Goal: Unclear: Browse casually

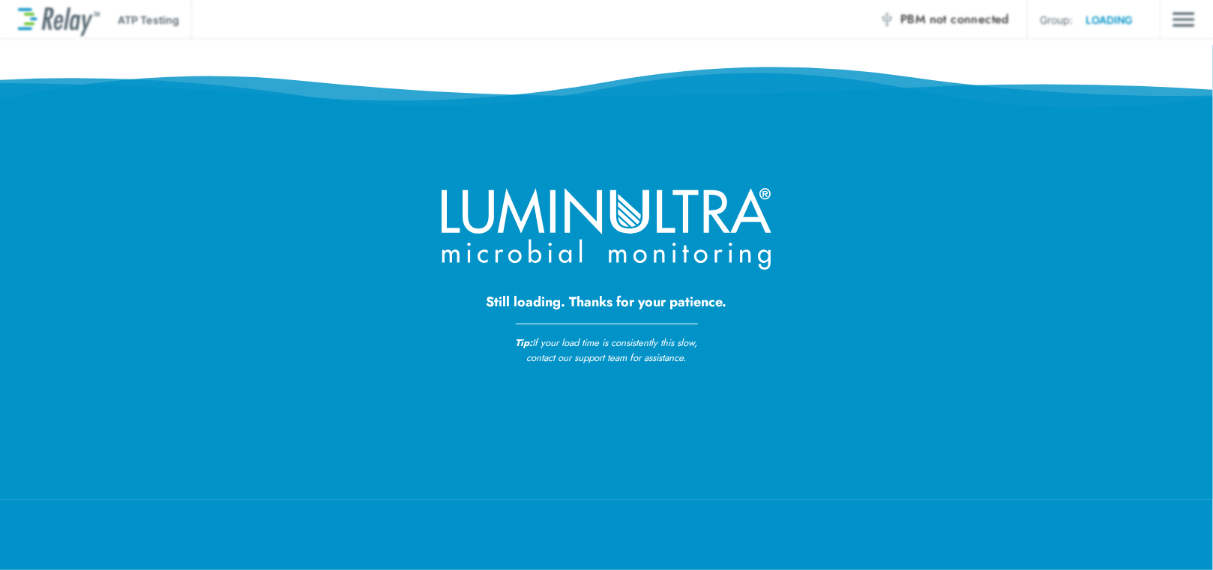
click at [771, 358] on div "Still loading. Thanks for your patience. Tip: If your load time is consistently…" at bounding box center [606, 183] width 1213 height 367
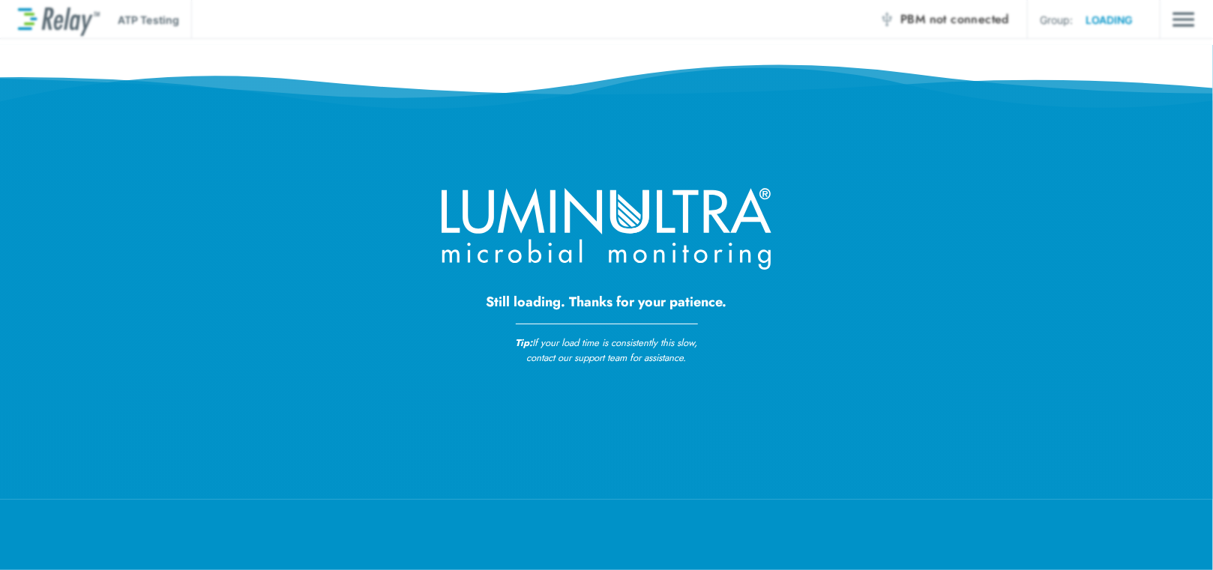
click at [842, 261] on div "Still loading. Thanks for your patience. Tip: If your load time is consistently…" at bounding box center [606, 183] width 1213 height 367
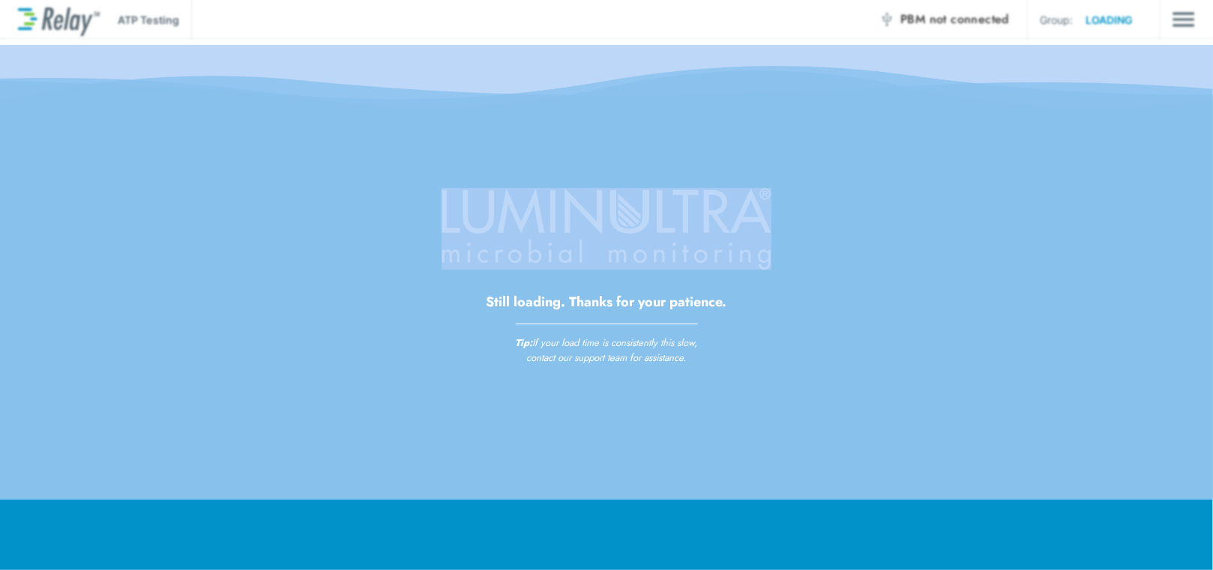
click at [842, 261] on div "Still loading. Thanks for your patience. Tip: If your load time is consistently…" at bounding box center [606, 183] width 1213 height 367
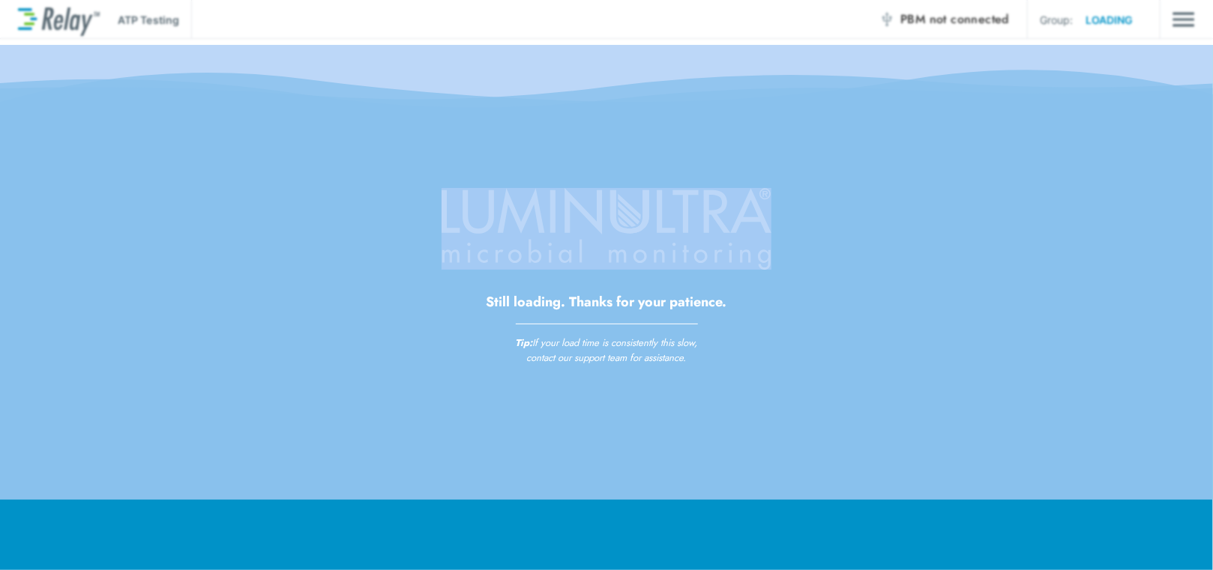
drag, startPoint x: 842, startPoint y: 261, endPoint x: 824, endPoint y: 374, distance: 114.6
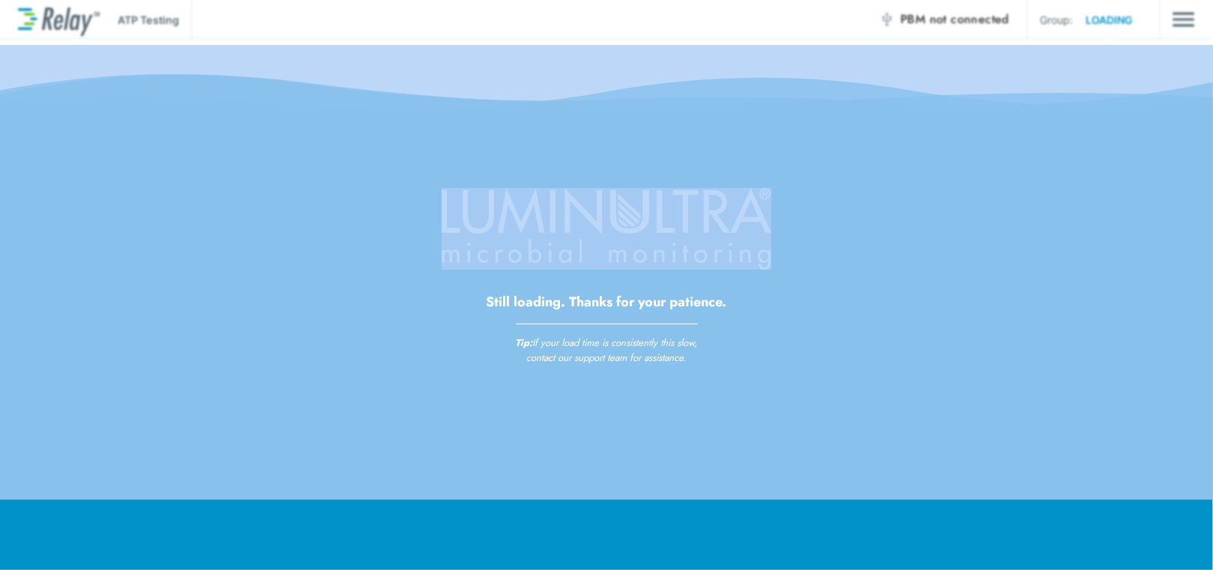
click at [824, 374] on img at bounding box center [606, 272] width 1213 height 455
click at [827, 370] on img at bounding box center [606, 272] width 1213 height 455
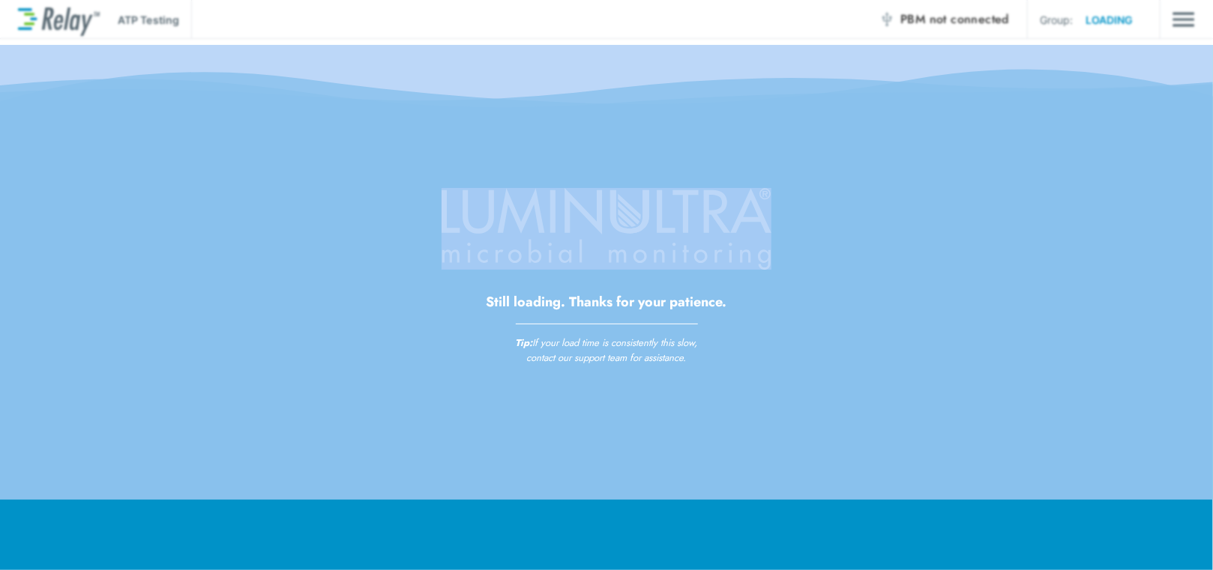
click at [827, 370] on img at bounding box center [606, 272] width 1213 height 455
click at [350, 150] on div "Still loading. Thanks for your patience. Tip: If your load time is consistently…" at bounding box center [606, 183] width 1213 height 367
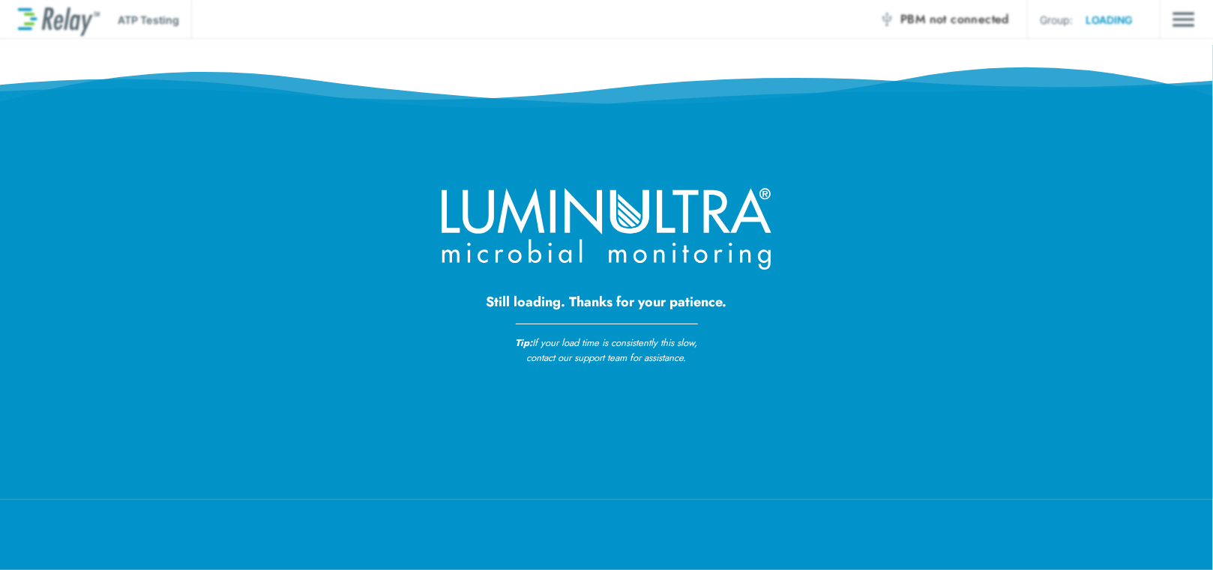
click at [346, 316] on div "Still loading. Thanks for your patience. Tip: If your load time is consistently…" at bounding box center [606, 183] width 1213 height 367
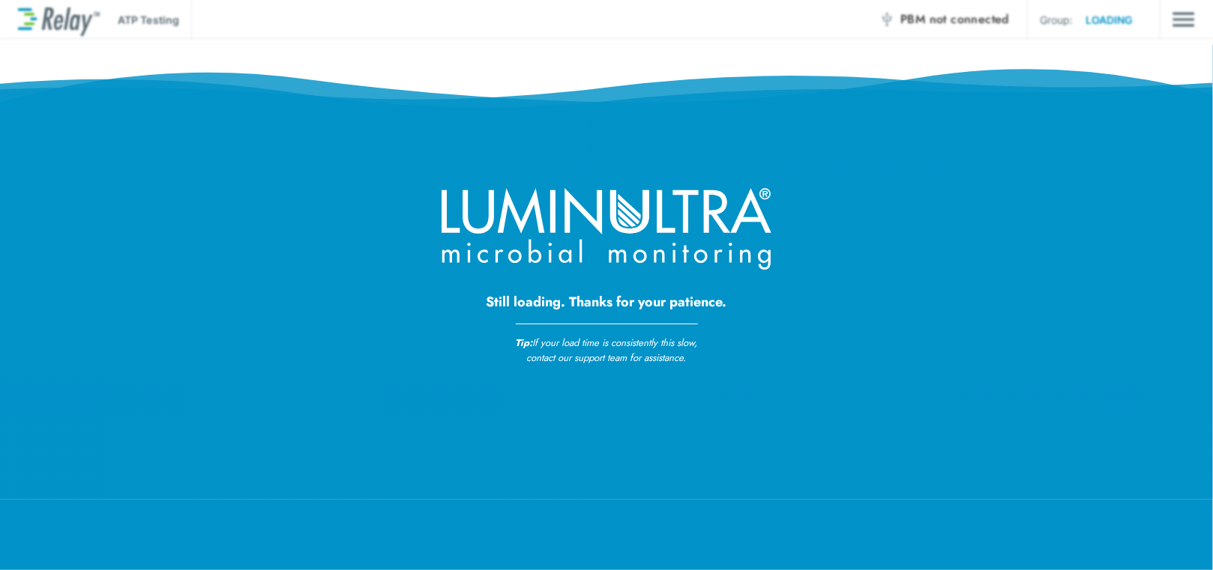
click at [960, 18] on div "Still loading. Thanks for your patience. Tip: If your load time is consistently…" at bounding box center [606, 183] width 1213 height 367
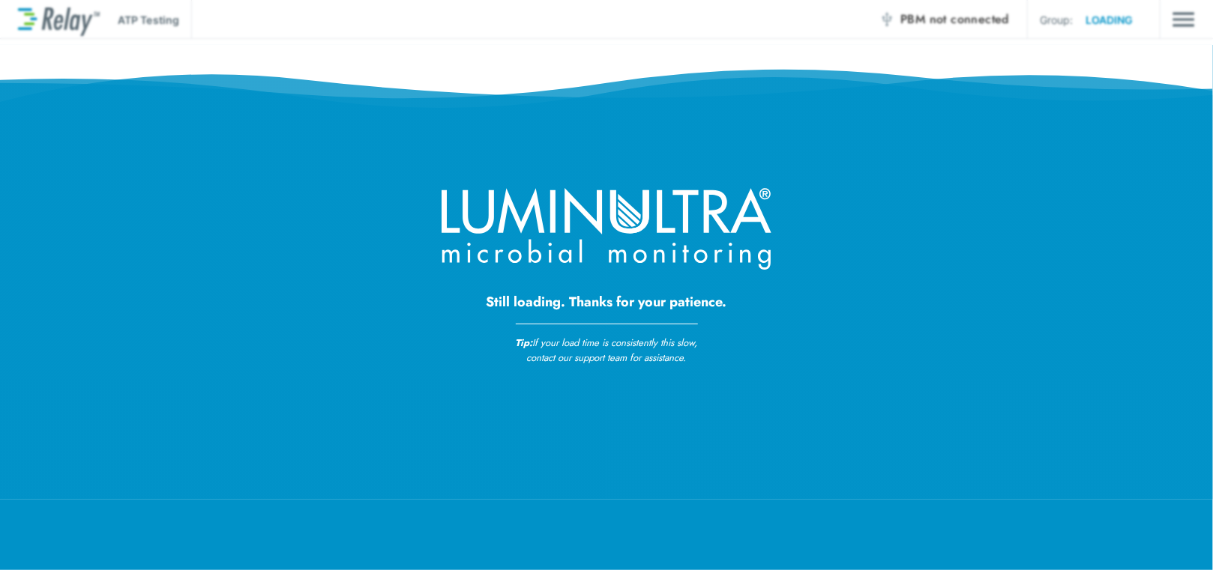
click at [776, 247] on div "Still loading. Thanks for your patience. Tip: If your load time is consistently…" at bounding box center [606, 183] width 1213 height 367
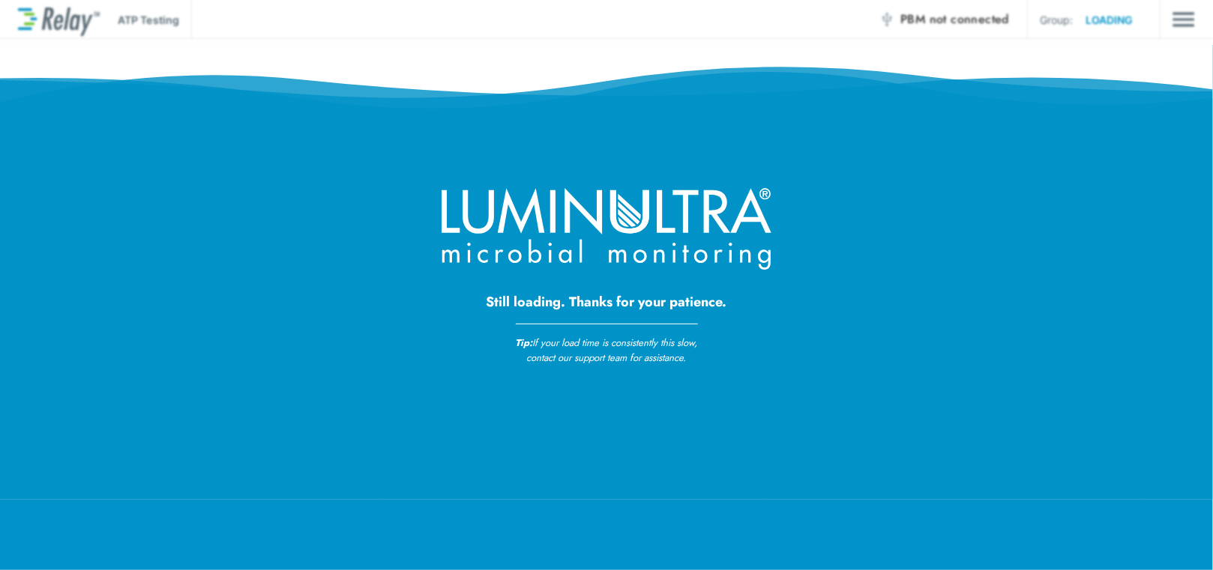
click at [260, 317] on div "Still loading. Thanks for your patience. Tip: If your load time is consistently…" at bounding box center [606, 183] width 1213 height 367
